Goal: Information Seeking & Learning: Find specific fact

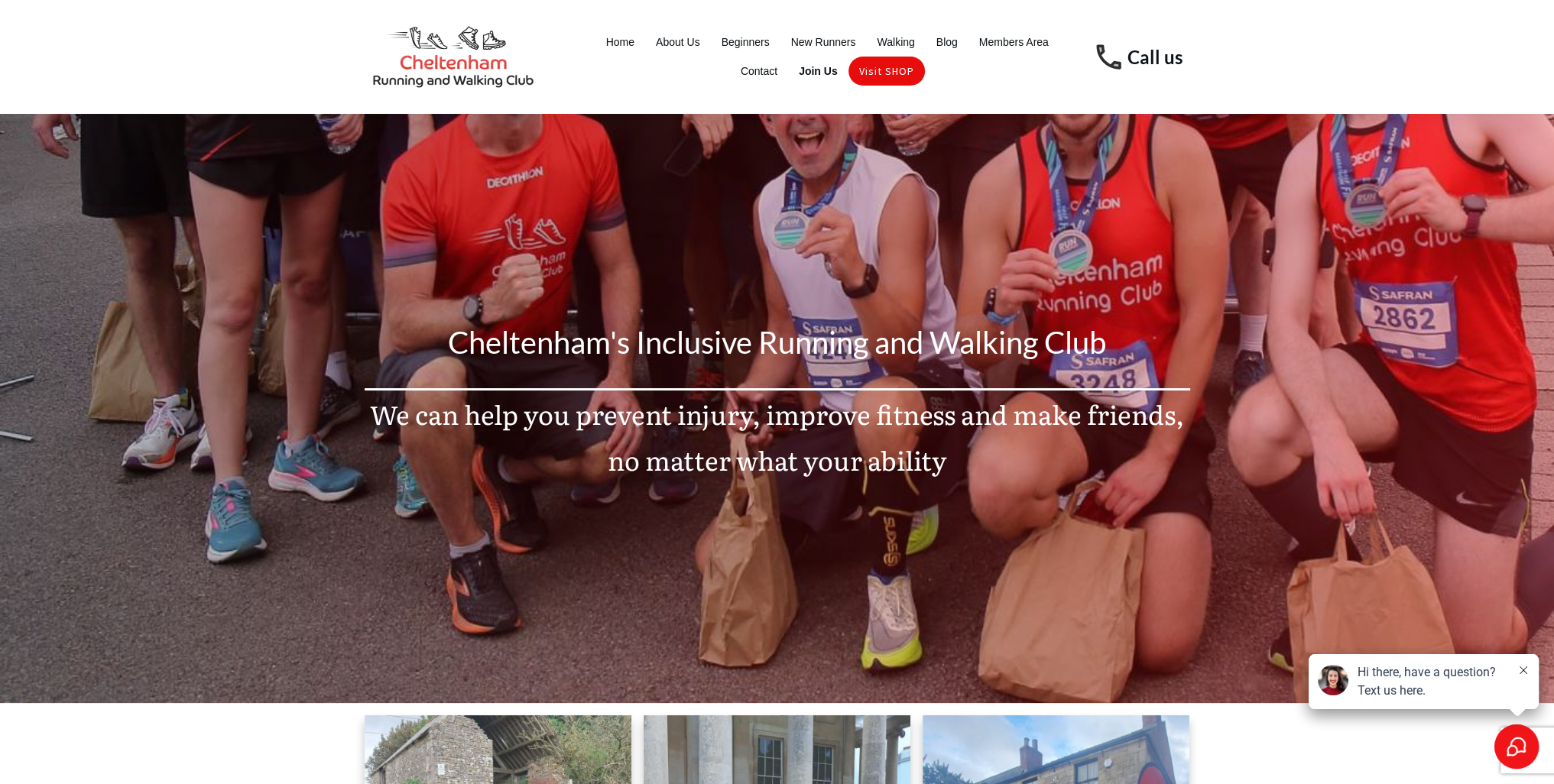
click at [591, 38] on ul "Home About Us Beginners New Runners Walking Blog Members Area Contact Join Us V…" at bounding box center [826, 57] width 507 height 58
click at [663, 42] on span "About Us" at bounding box center [678, 42] width 44 height 21
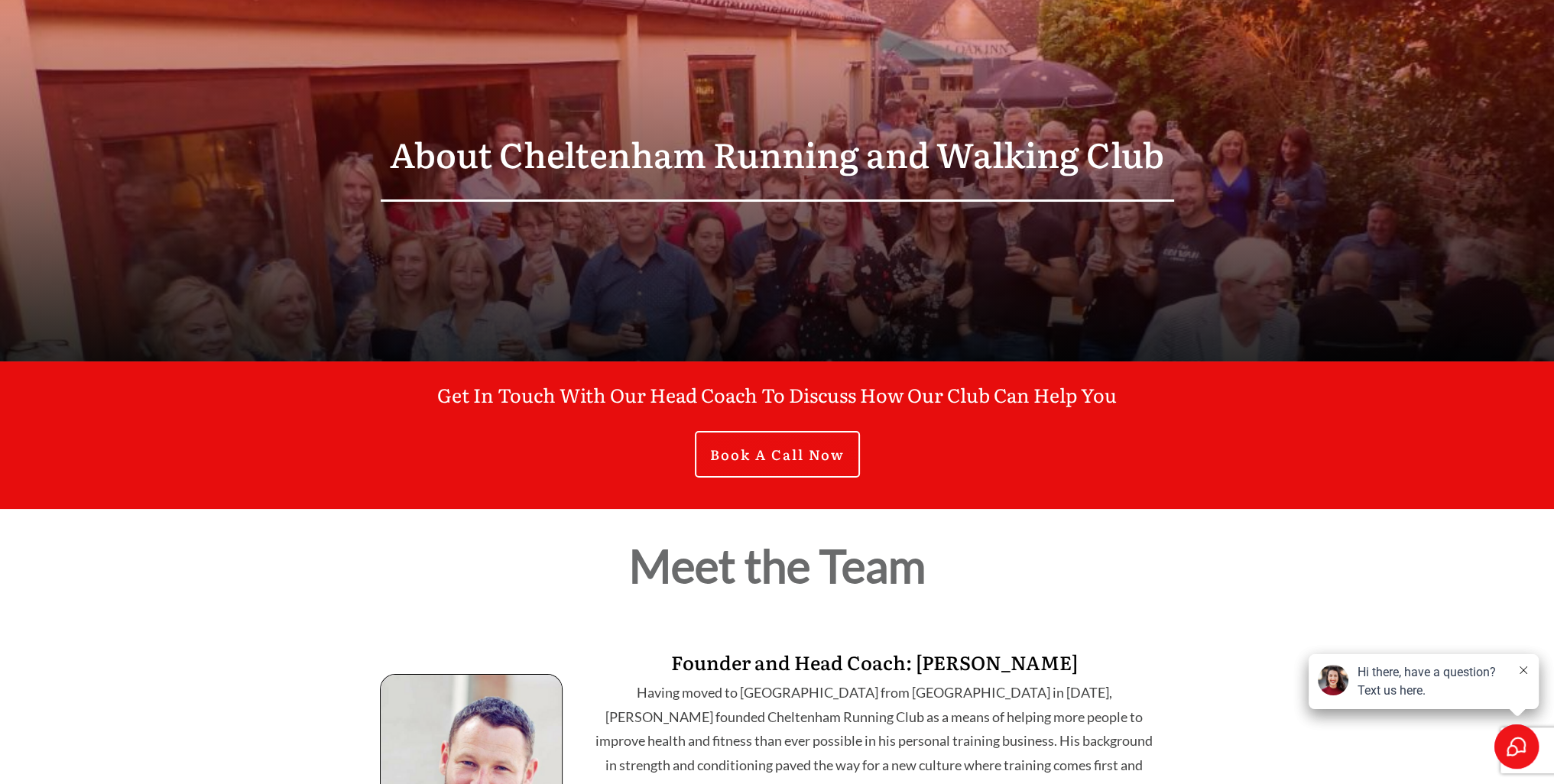
scroll to position [7, 0]
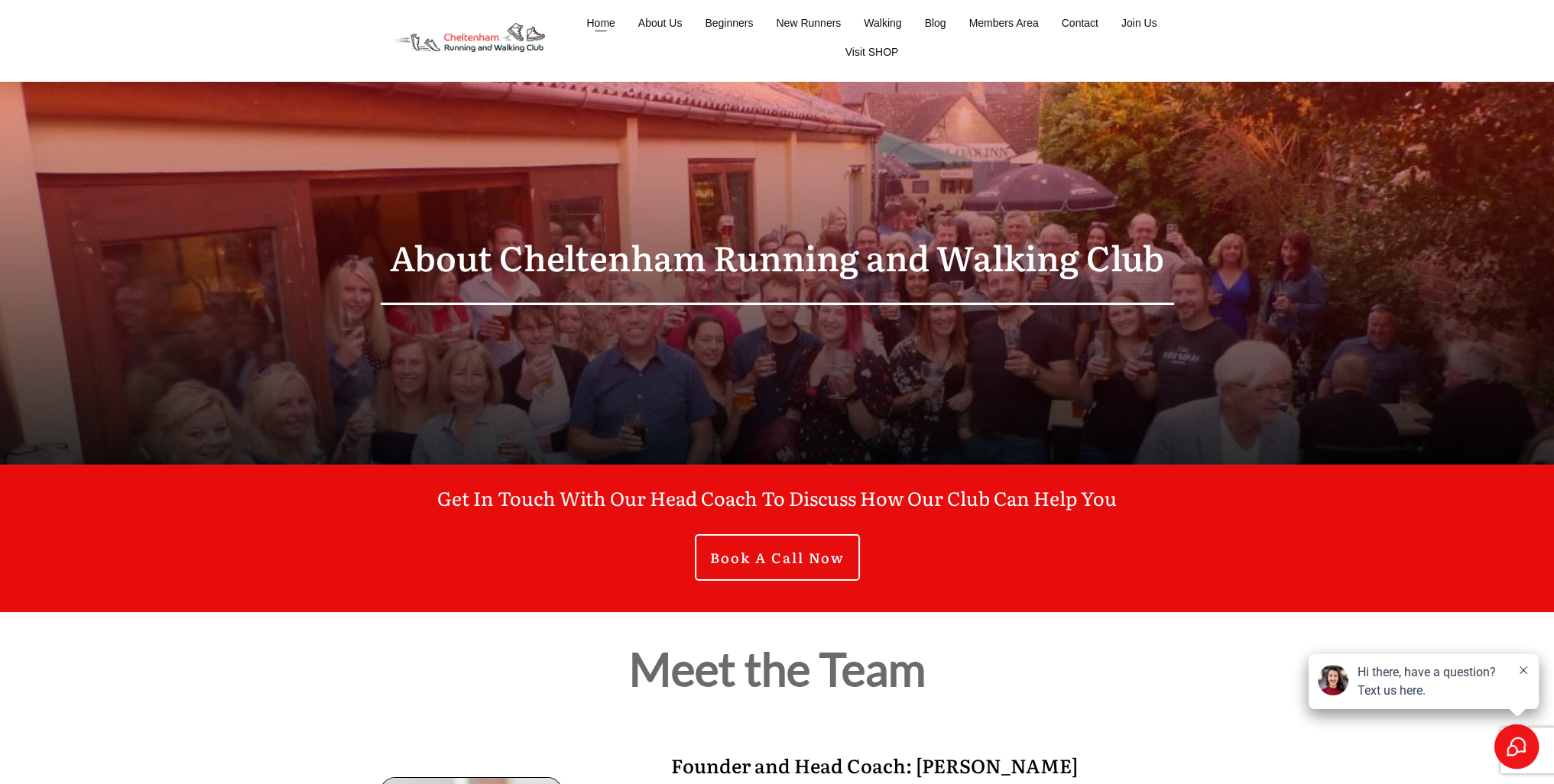
click at [597, 25] on span "Home" at bounding box center [601, 23] width 29 height 21
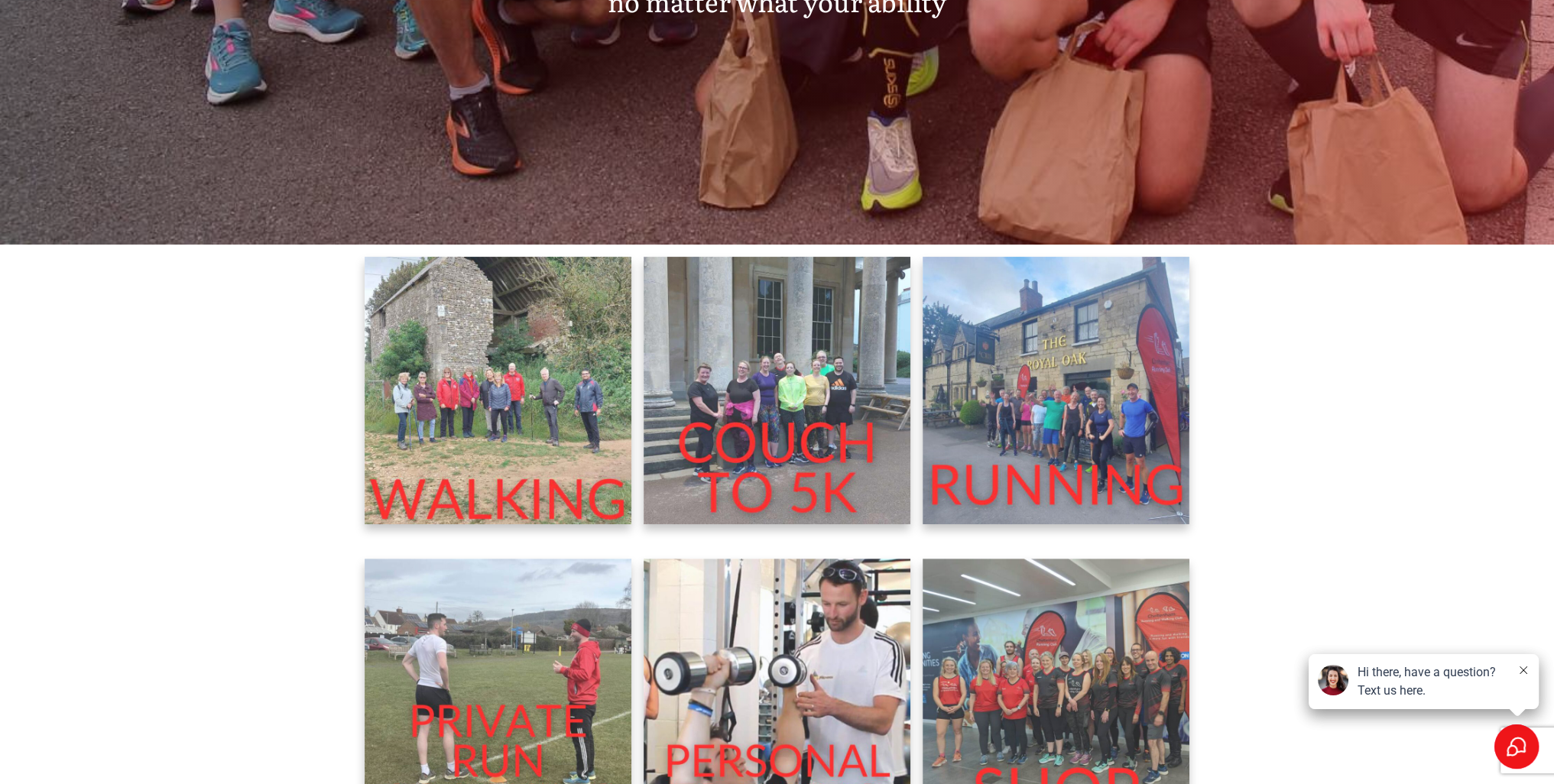
scroll to position [535, 0]
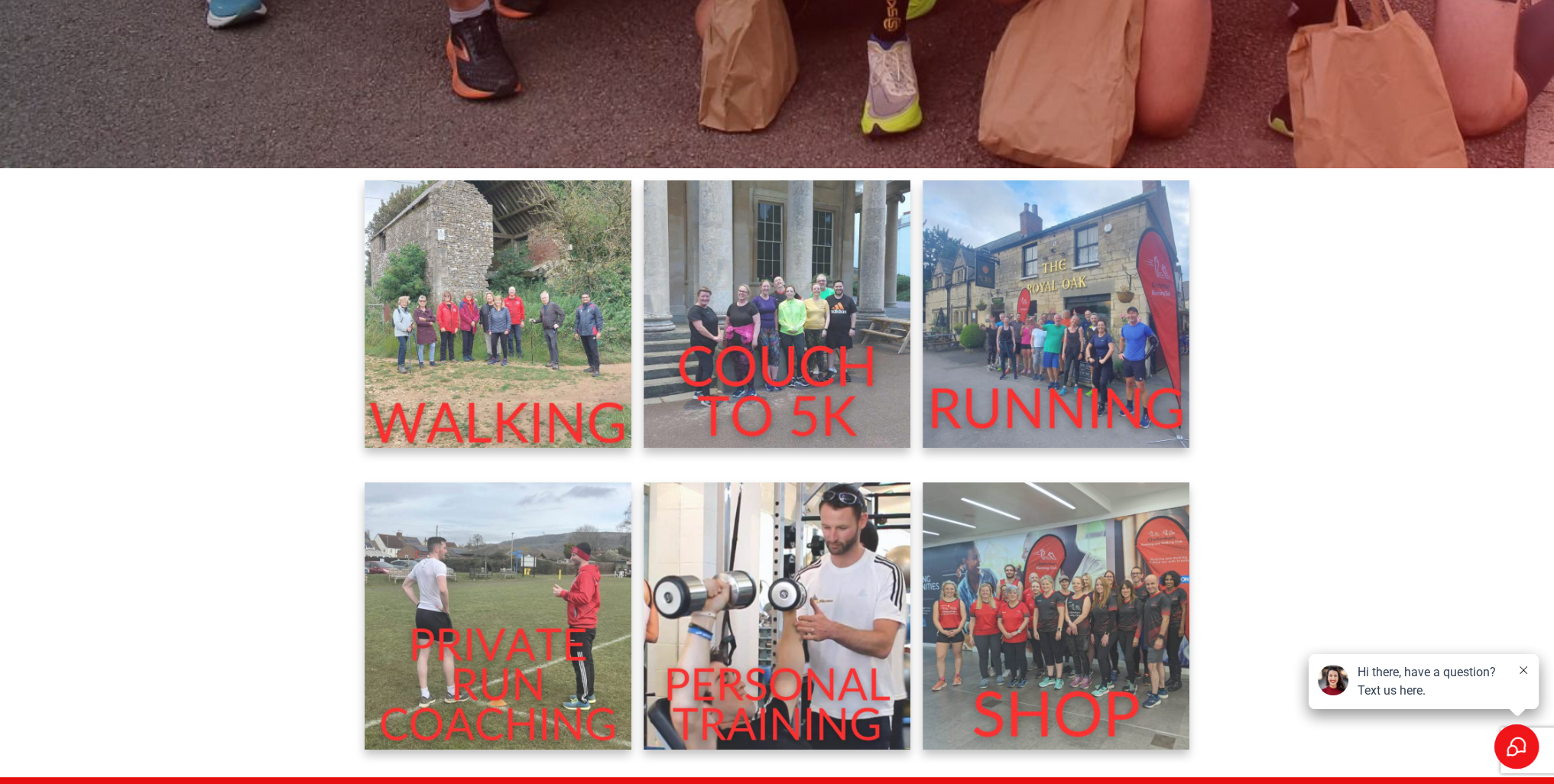
click at [1021, 340] on img at bounding box center [1056, 313] width 267 height 267
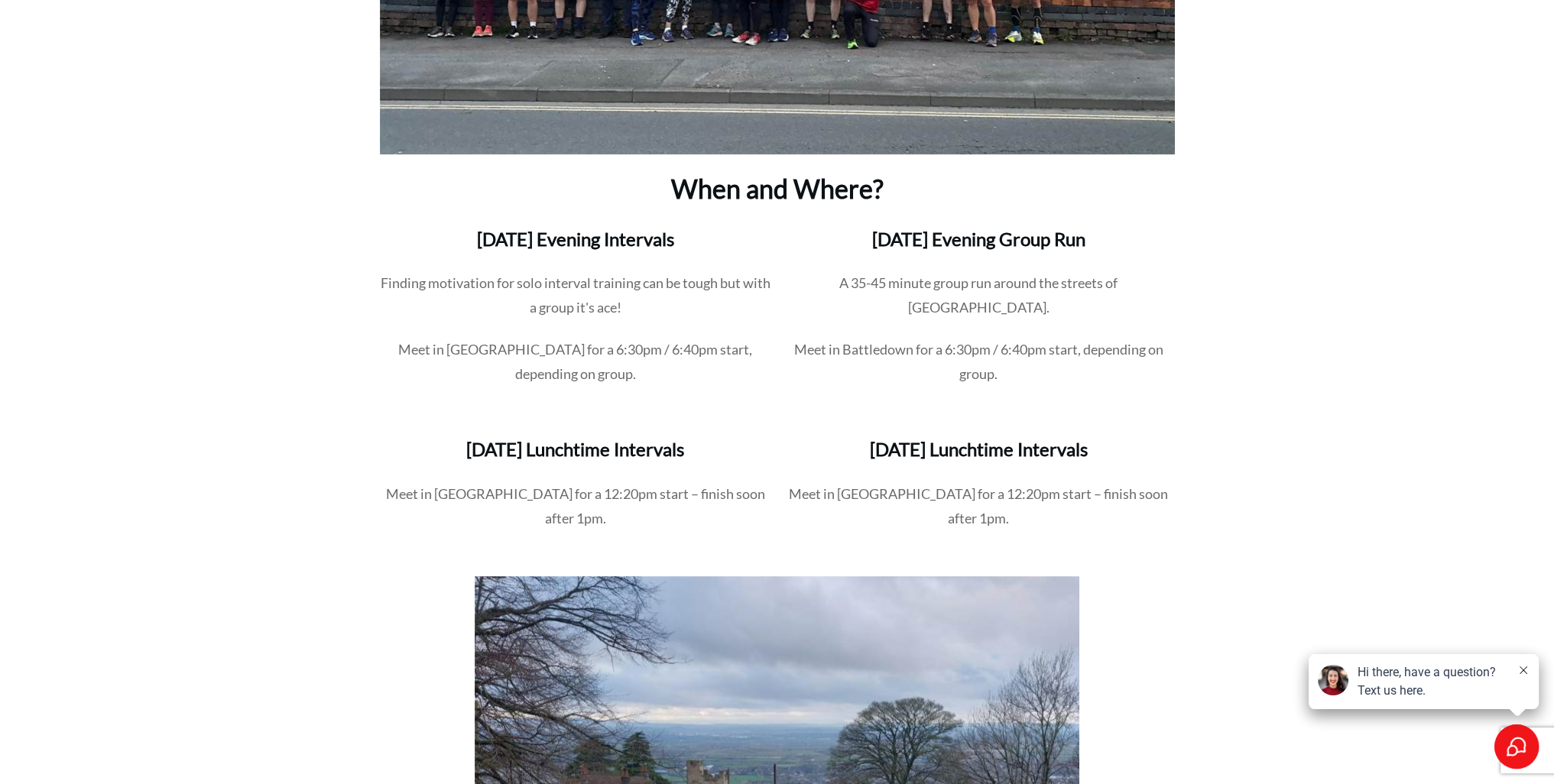
scroll to position [2223, 0]
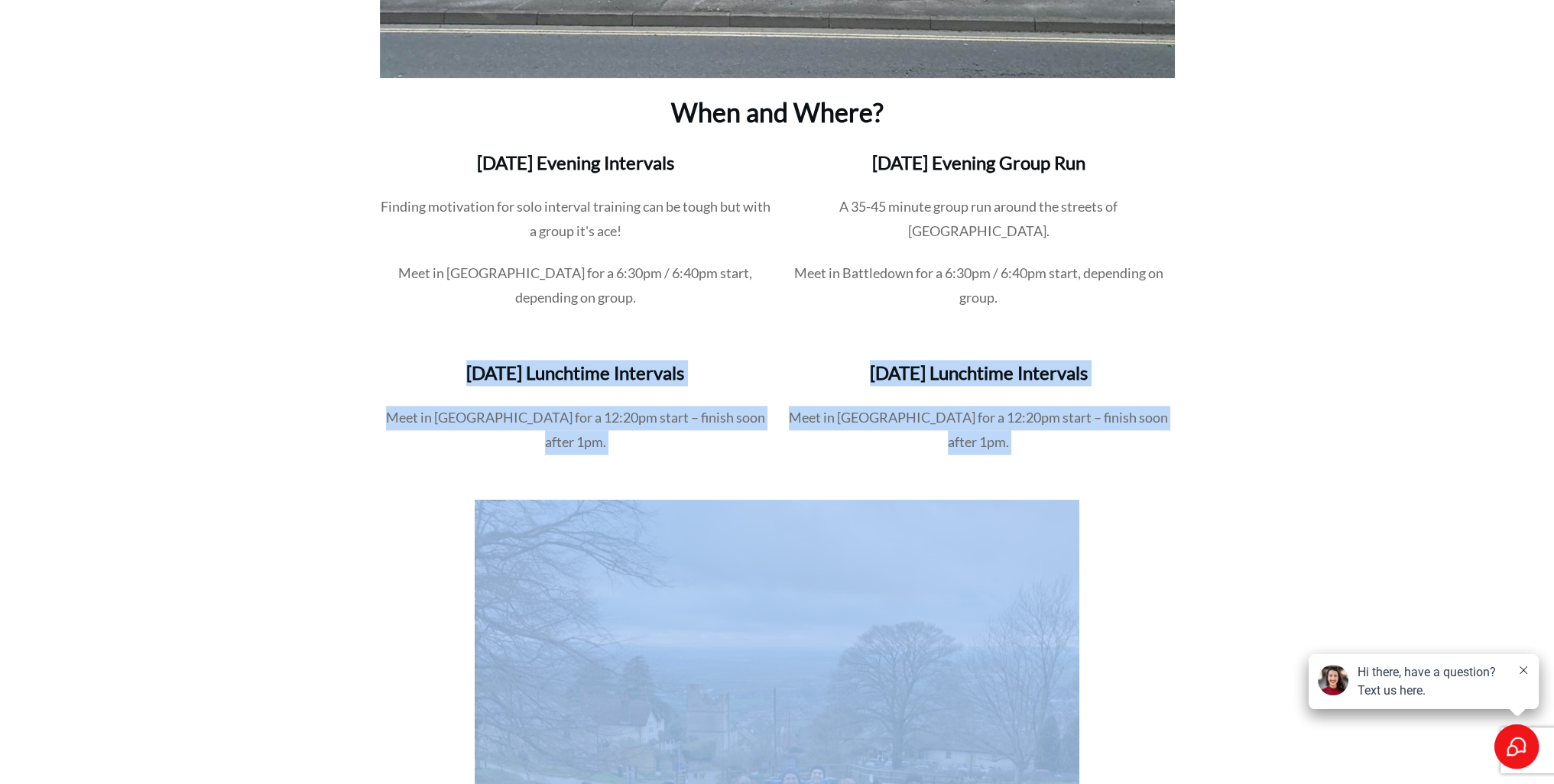
drag, startPoint x: 473, startPoint y: 432, endPoint x: 472, endPoint y: 463, distance: 31.0
click at [472, 463] on div "When and Where? Tuesday Evening Intervals Finding motivation for solo interval …" at bounding box center [777, 564] width 795 height 2195
click at [478, 438] on p "Meet in Prestbury for a 12:20pm start – finish soon after 1pm." at bounding box center [575, 438] width 390 height 66
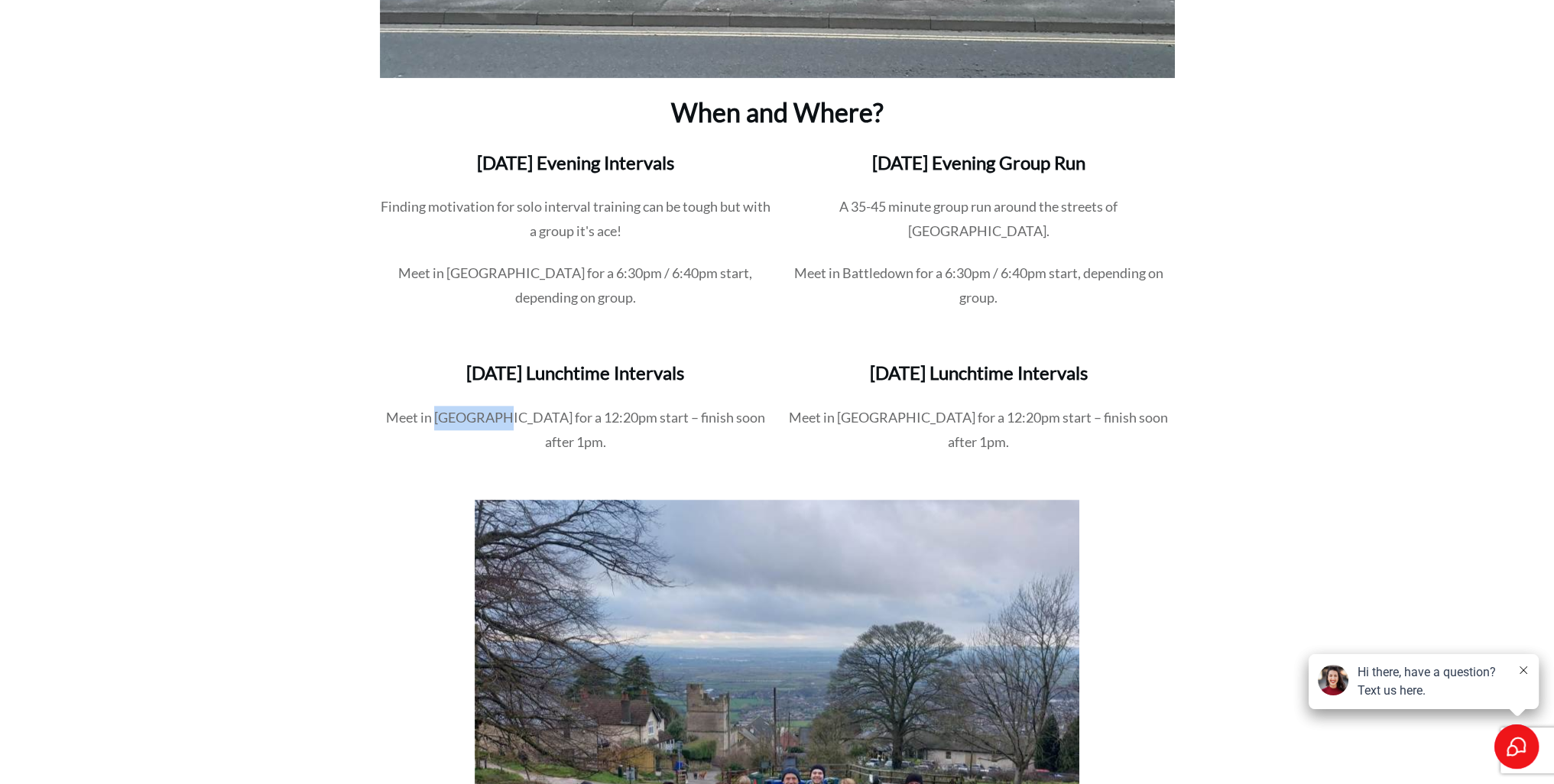
drag, startPoint x: 478, startPoint y: 438, endPoint x: 474, endPoint y: 377, distance: 61.1
click at [474, 392] on div "Tuesday Lunchtime Intervals Meet in Prestbury for a 12:20pm start – finish soon…" at bounding box center [575, 416] width 392 height 114
click at [474, 376] on h3 "Tuesday Lunchtime Intervals" at bounding box center [575, 382] width 390 height 44
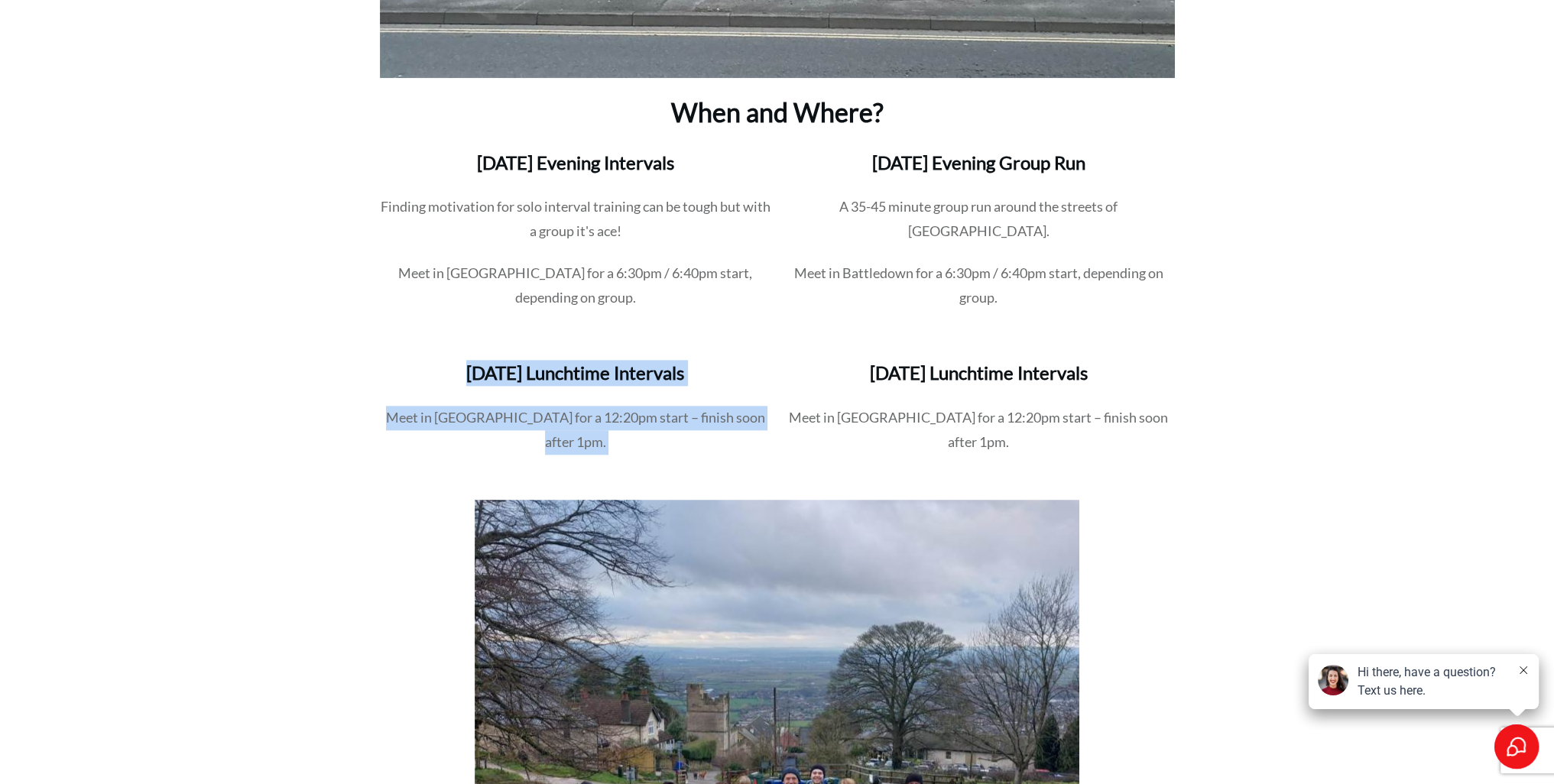
drag, startPoint x: 474, startPoint y: 376, endPoint x: 496, endPoint y: 419, distance: 48.3
click at [496, 418] on div "Tuesday Lunchtime Intervals Meet in Prestbury for a 12:20pm start – finish soon…" at bounding box center [575, 416] width 392 height 114
click at [496, 419] on p "Meet in Prestbury for a 12:20pm start – finish soon after 1pm." at bounding box center [575, 438] width 390 height 66
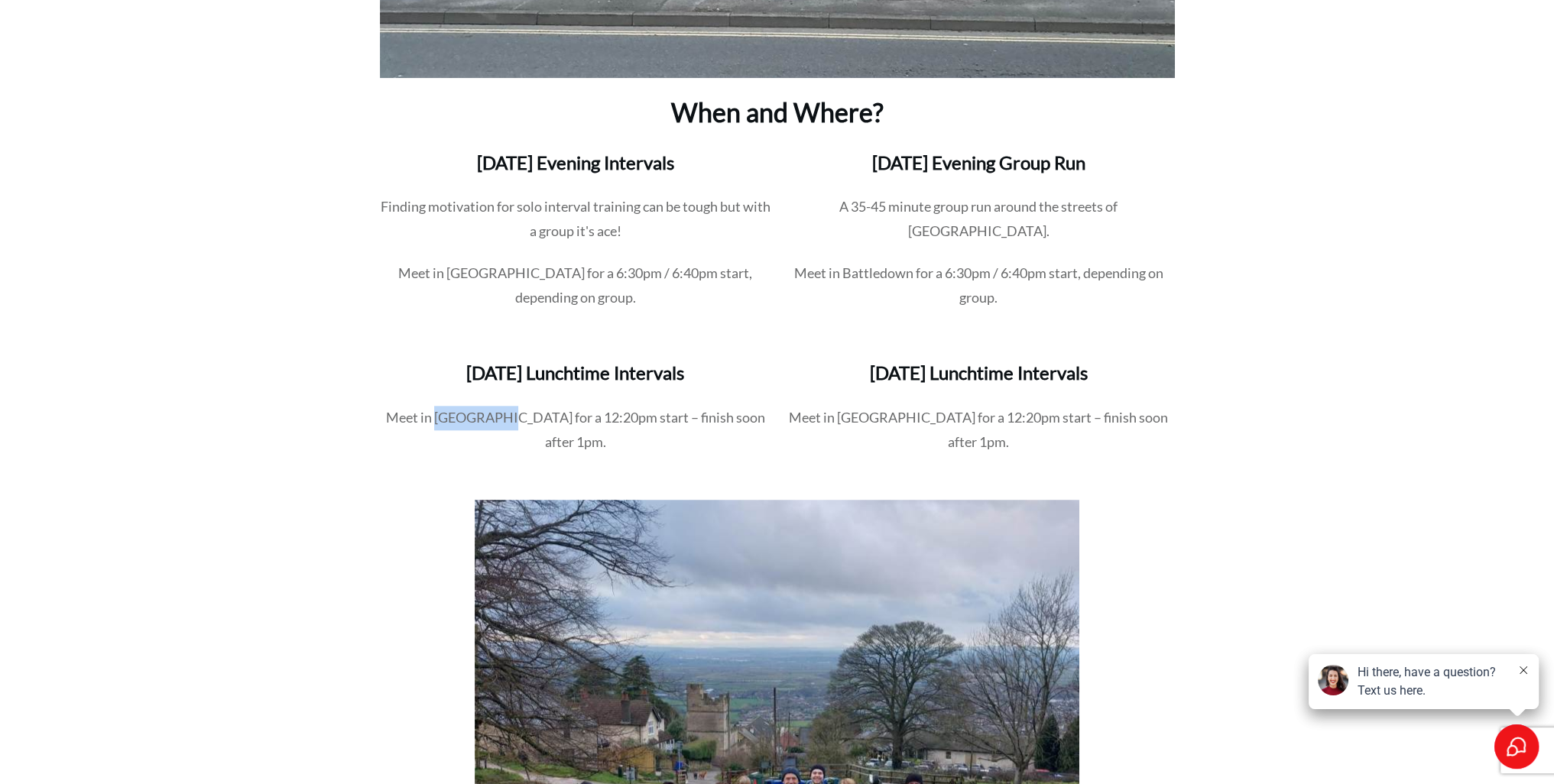
click at [496, 419] on p "Meet in Prestbury for a 12:20pm start – finish soon after 1pm." at bounding box center [575, 438] width 390 height 66
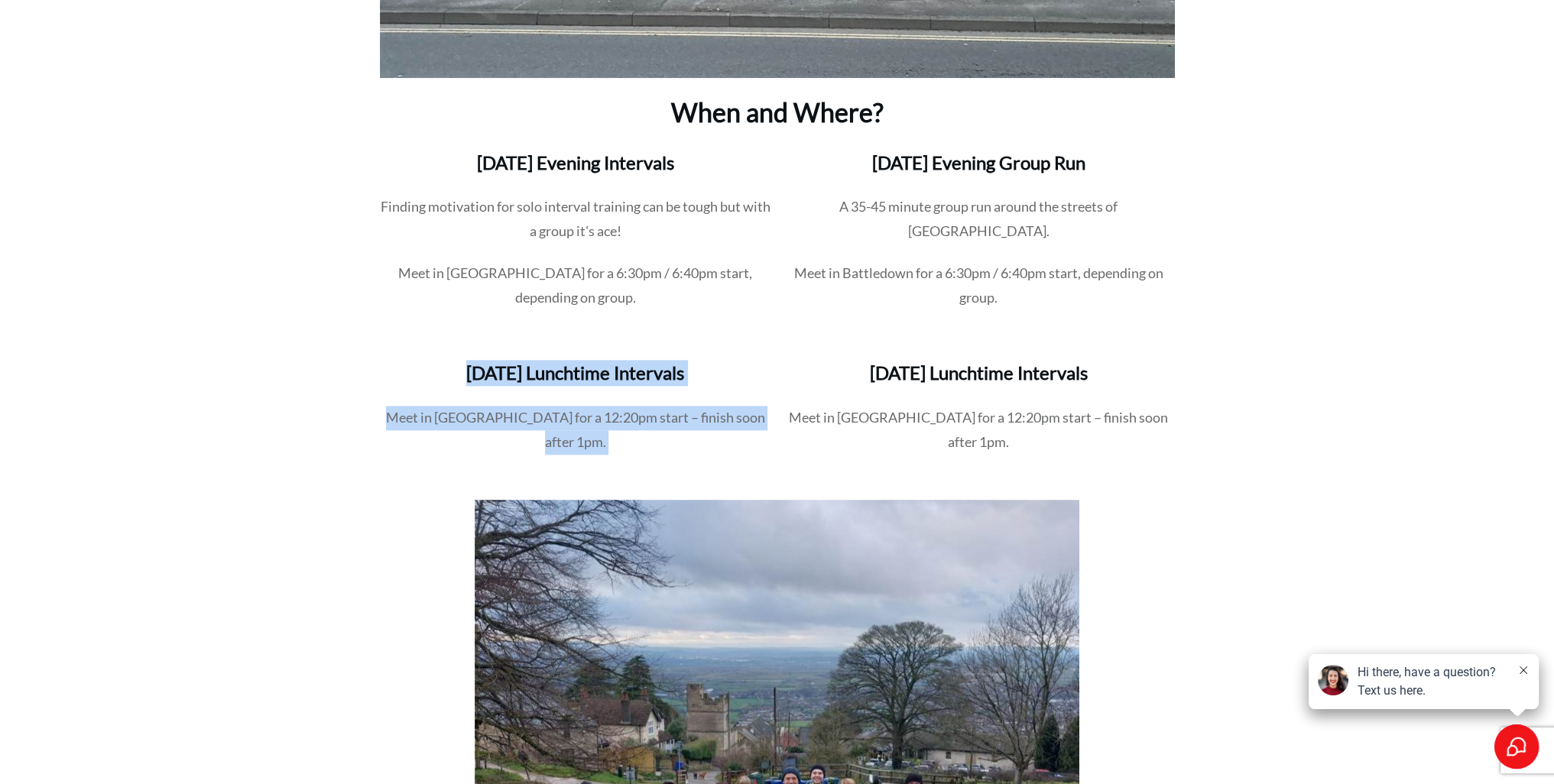
drag, startPoint x: 496, startPoint y: 419, endPoint x: 514, endPoint y: 320, distance: 100.6
click at [493, 371] on div "Tuesday Lunchtime Intervals Meet in Prestbury for a 12:20pm start – finish soon…" at bounding box center [575, 416] width 392 height 114
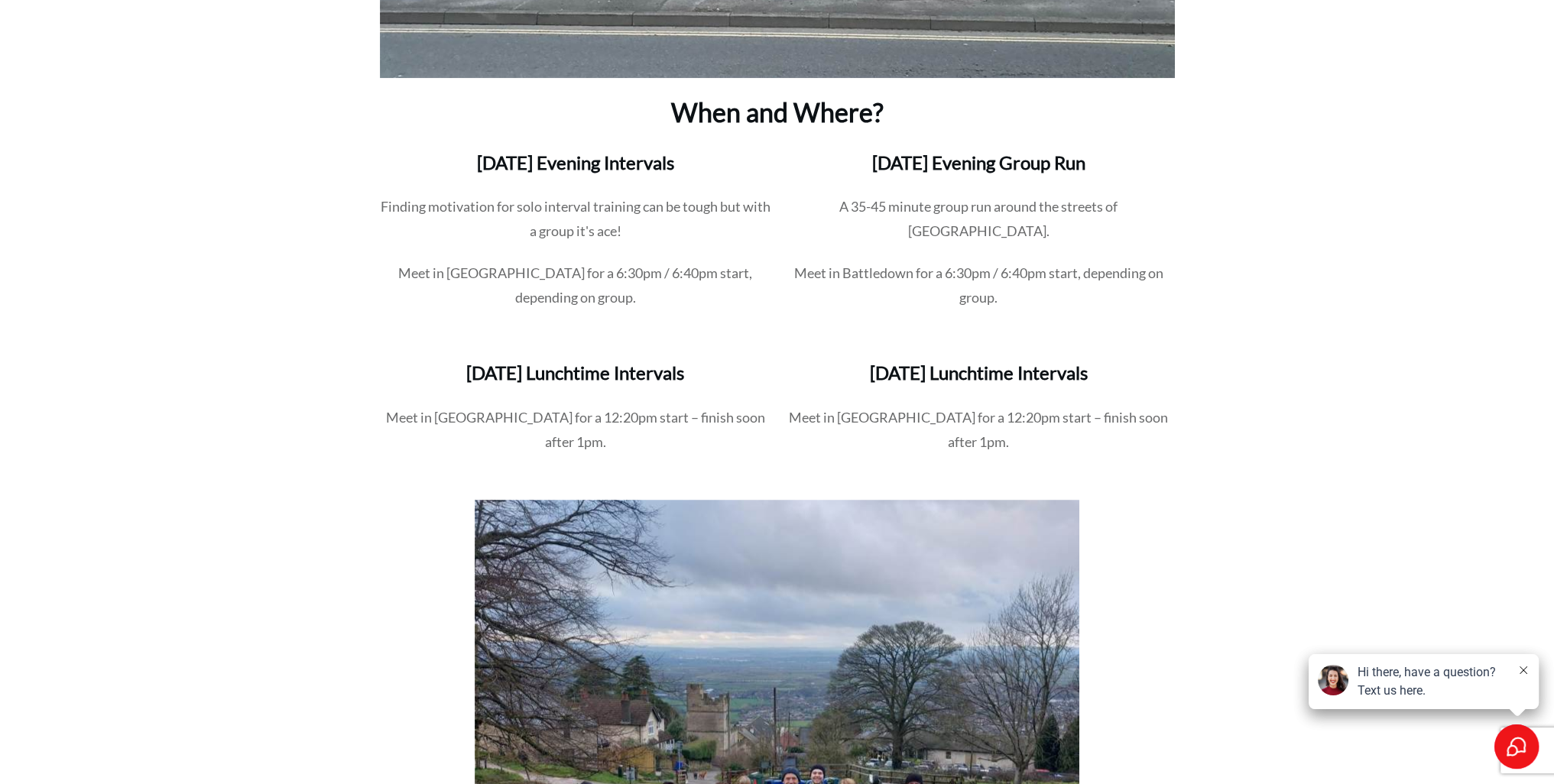
click at [521, 313] on p "Meet in Pittville for a 6:30pm / 6:40pm start, depending on group." at bounding box center [575, 294] width 390 height 66
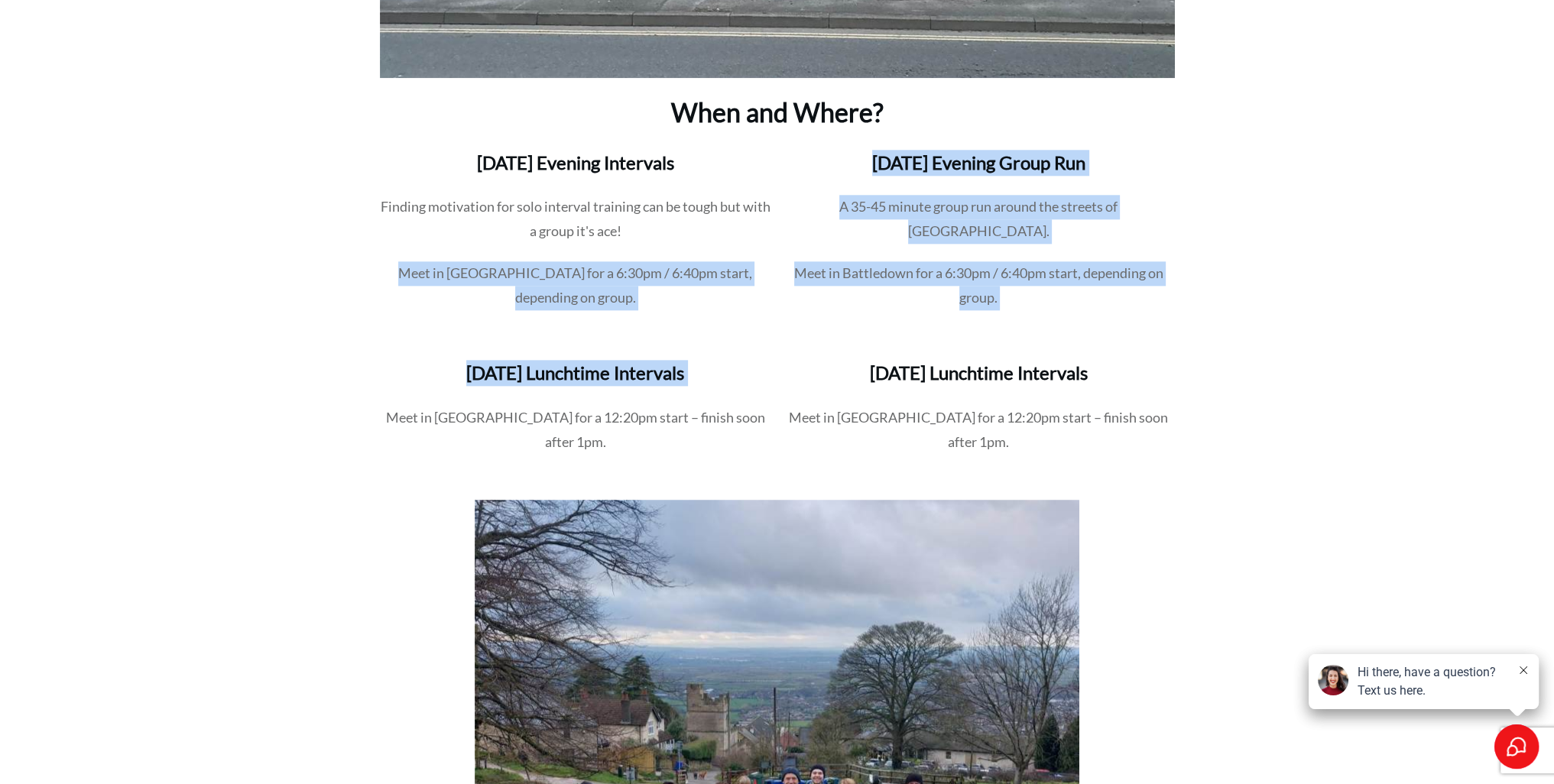
drag, startPoint x: 544, startPoint y: 395, endPoint x: 545, endPoint y: 403, distance: 8.1
click at [545, 403] on div "When and Where? Tuesday Evening Intervals Finding motivation for solo interval …" at bounding box center [777, 564] width 795 height 2195
click at [545, 403] on h3 "Tuesday Lunchtime Intervals" at bounding box center [575, 382] width 390 height 44
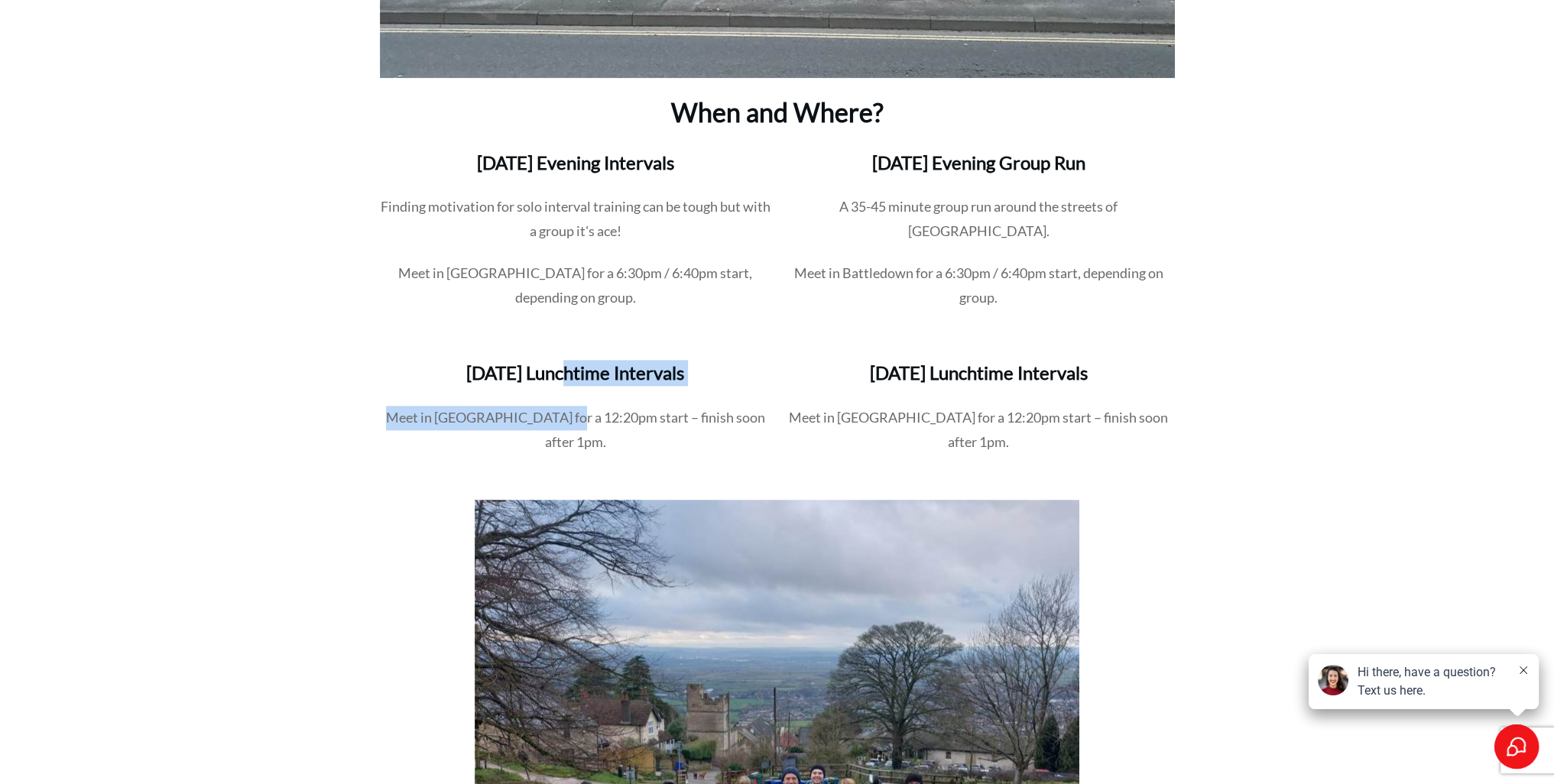
drag, startPoint x: 561, startPoint y: 429, endPoint x: 561, endPoint y: 353, distance: 76.0
click at [561, 353] on div "Tuesday Lunchtime Intervals Meet in Prestbury for a 12:20pm start – finish soon…" at bounding box center [771, 416] width 806 height 137
drag, startPoint x: 561, startPoint y: 353, endPoint x: 577, endPoint y: 403, distance: 52.5
click at [577, 403] on div "Tuesday Lunchtime Intervals Meet in Prestbury for a 12:20pm start – finish soon…" at bounding box center [771, 416] width 806 height 137
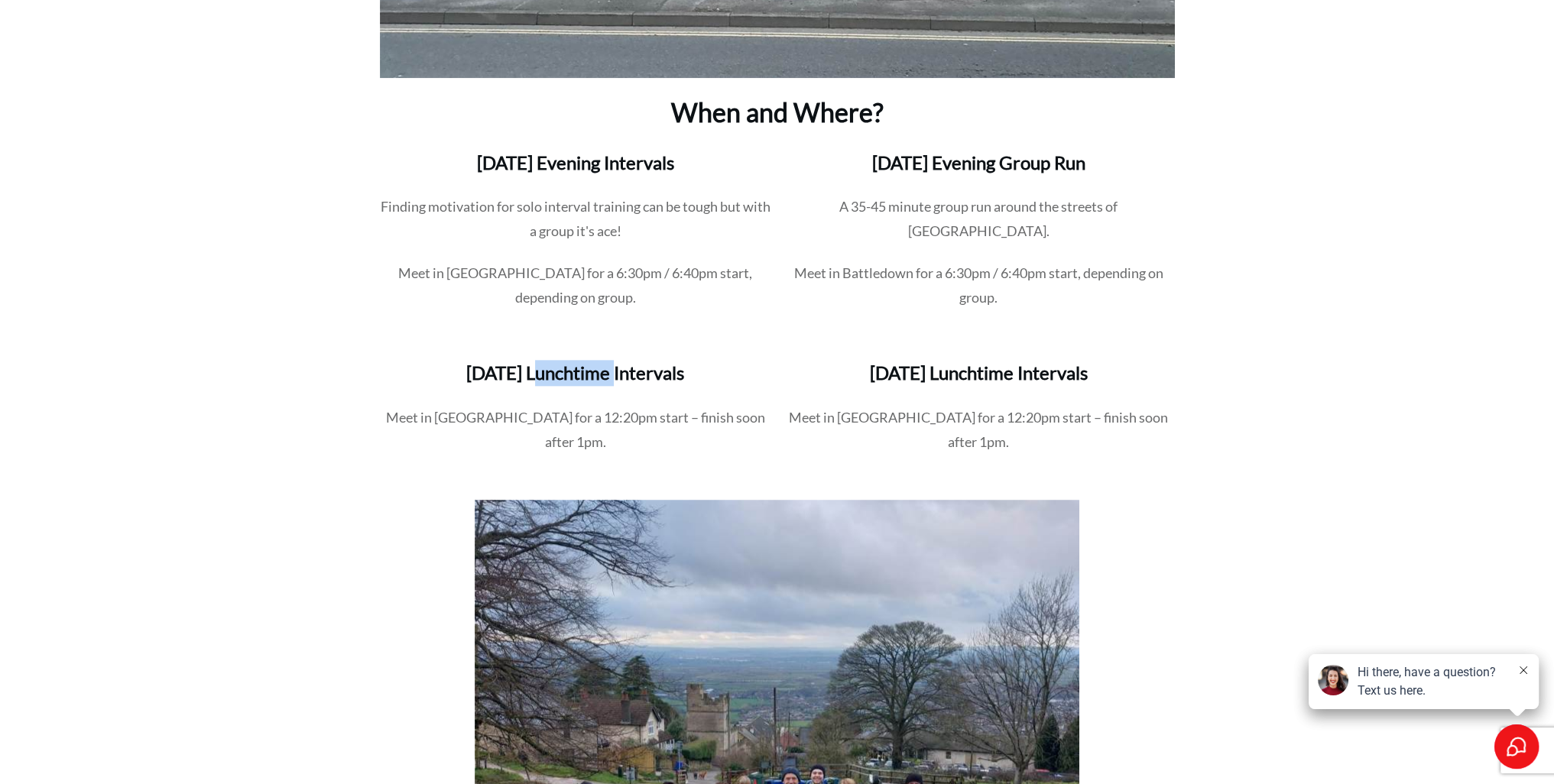
click at [577, 403] on h3 "Tuesday Lunchtime Intervals" at bounding box center [575, 382] width 390 height 44
drag, startPoint x: 585, startPoint y: 417, endPoint x: 586, endPoint y: 340, distance: 77.0
click at [585, 343] on div "When and Where? Tuesday Evening Intervals Finding motivation for solo interval …" at bounding box center [777, 564] width 795 height 2195
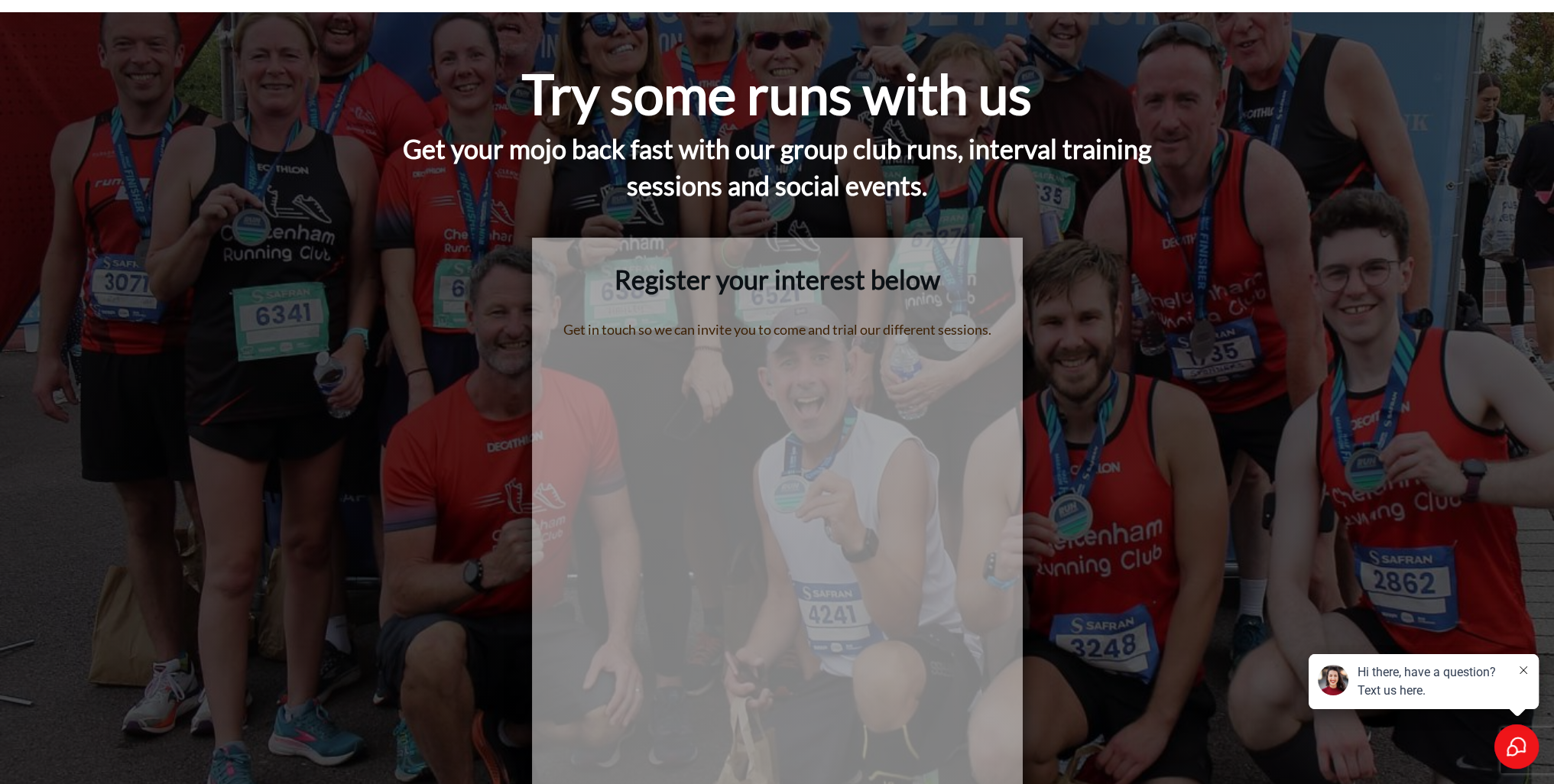
scroll to position [0, 0]
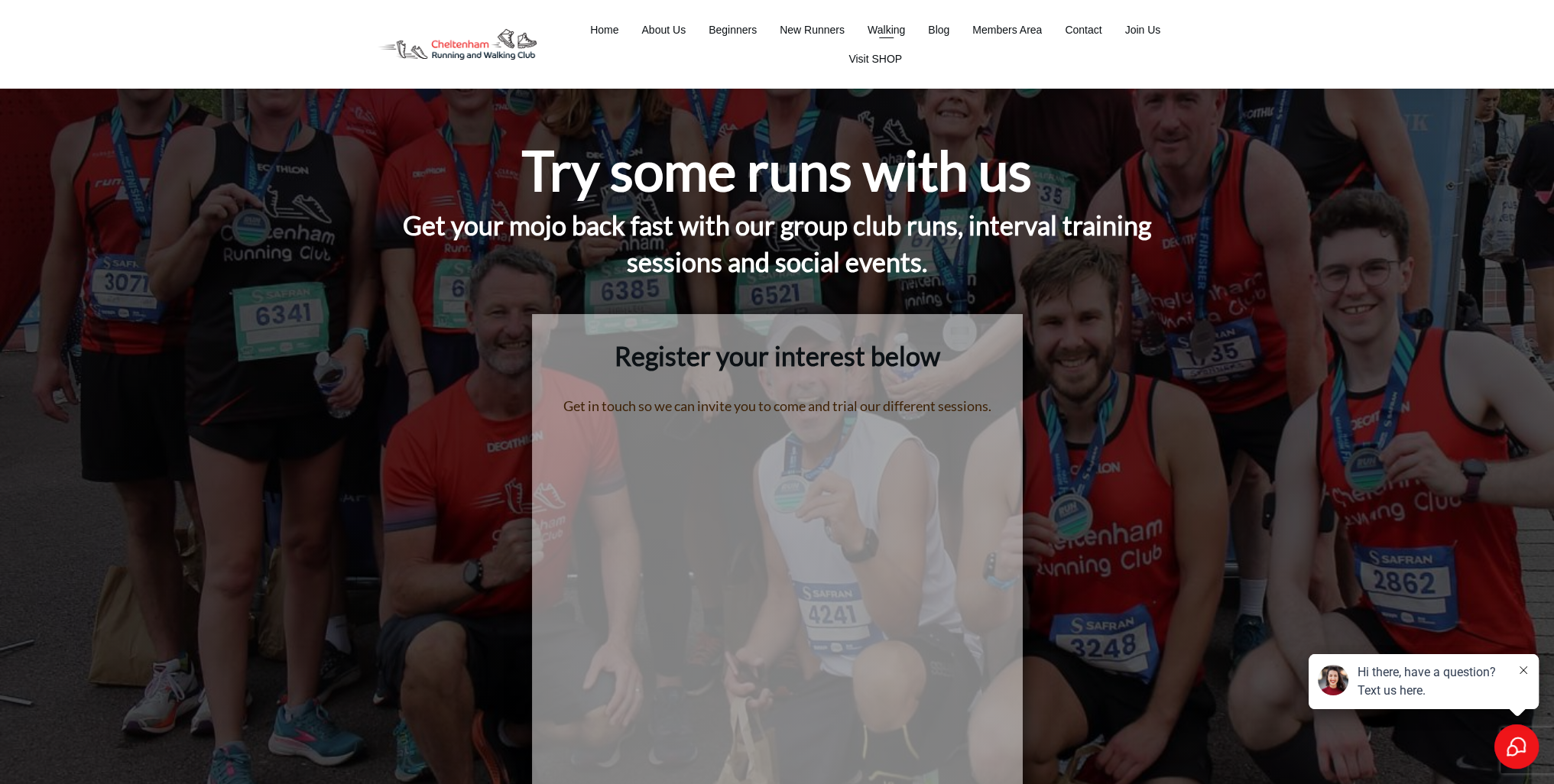
click at [884, 23] on span "Walking" at bounding box center [886, 30] width 37 height 21
